Goal: Find contact information: Find contact information

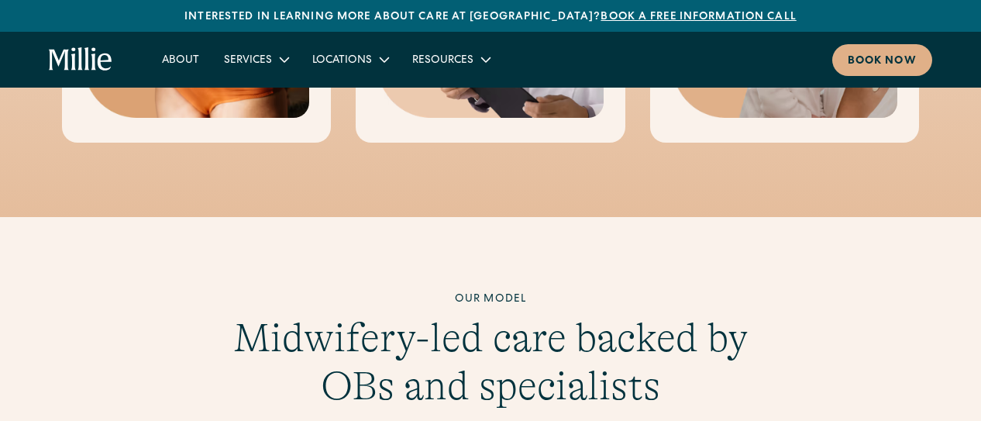
scroll to position [1183, 0]
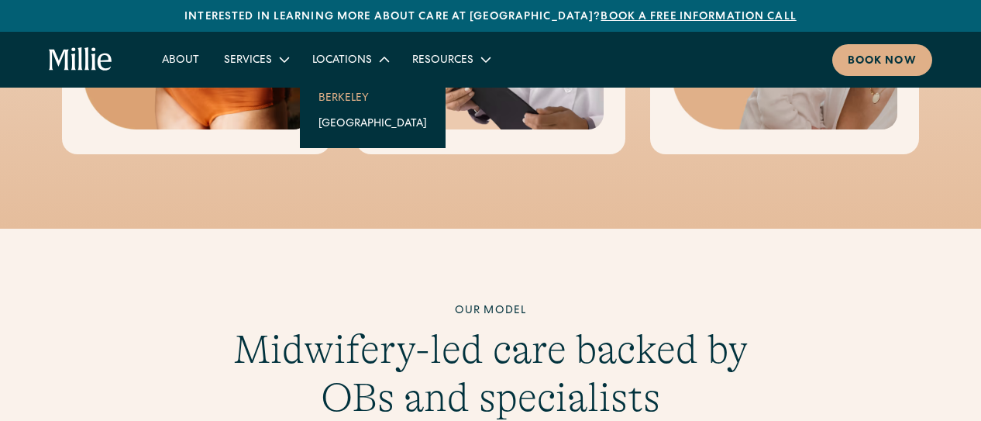
click at [412, 110] on link "Berkeley" at bounding box center [372, 98] width 133 height 26
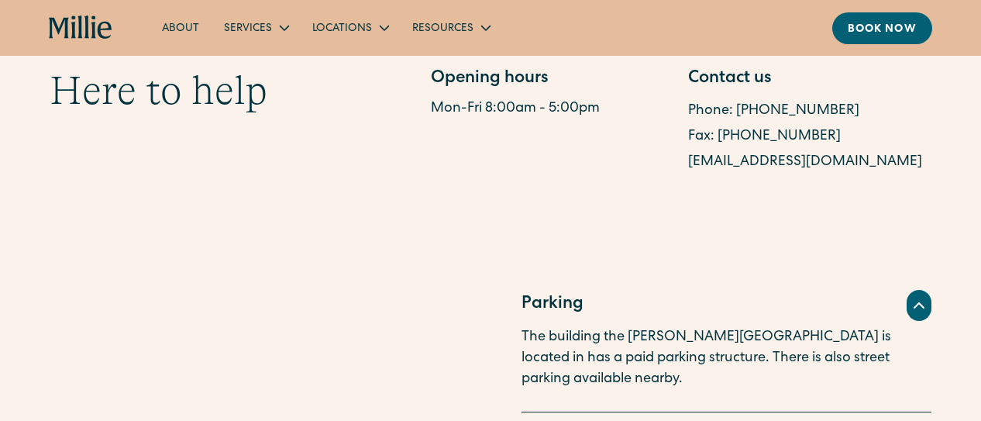
scroll to position [1085, 0]
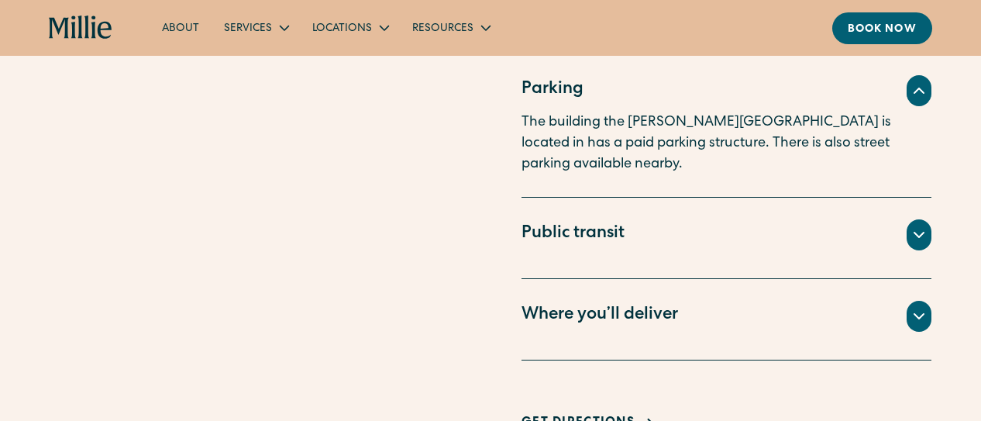
drag, startPoint x: 930, startPoint y: 198, endPoint x: 650, endPoint y: 134, distance: 287.0
copy div "Phone: (510) 495-0310 Fax: (510) 244-0446 berkeleysupport@millieclinic.com"
